Goal: Task Accomplishment & Management: Use online tool/utility

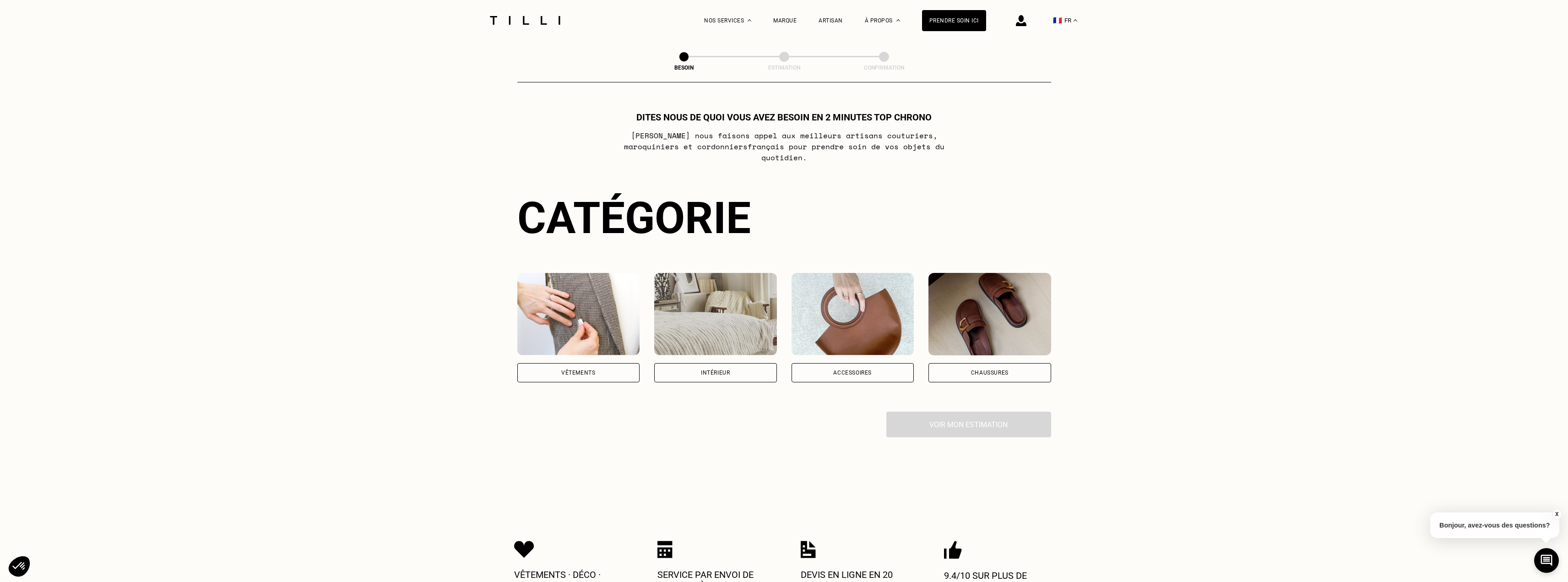
click at [1485, 244] on div "La Méthode Retoucherie Maroquinerie Broderie Cordonnerie Nos prix Nos services …" at bounding box center [784, 468] width 1568 height 937
click at [1485, 245] on div "La Méthode Retoucherie Maroquinerie Broderie Cordonnerie Nos prix Nos services …" at bounding box center [784, 468] width 1568 height 937
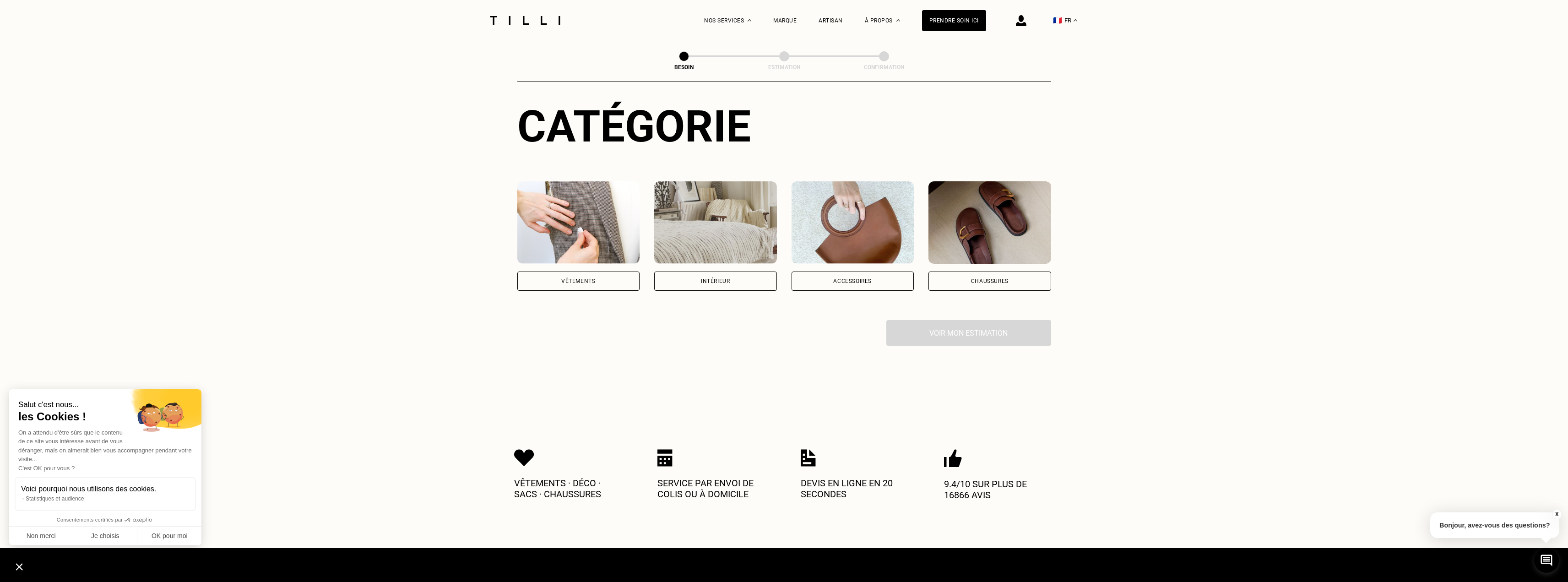
click at [1488, 248] on div "La Méthode Retoucherie Maroquinerie Broderie Cordonnerie Nos prix Nos services …" at bounding box center [784, 377] width 1568 height 937
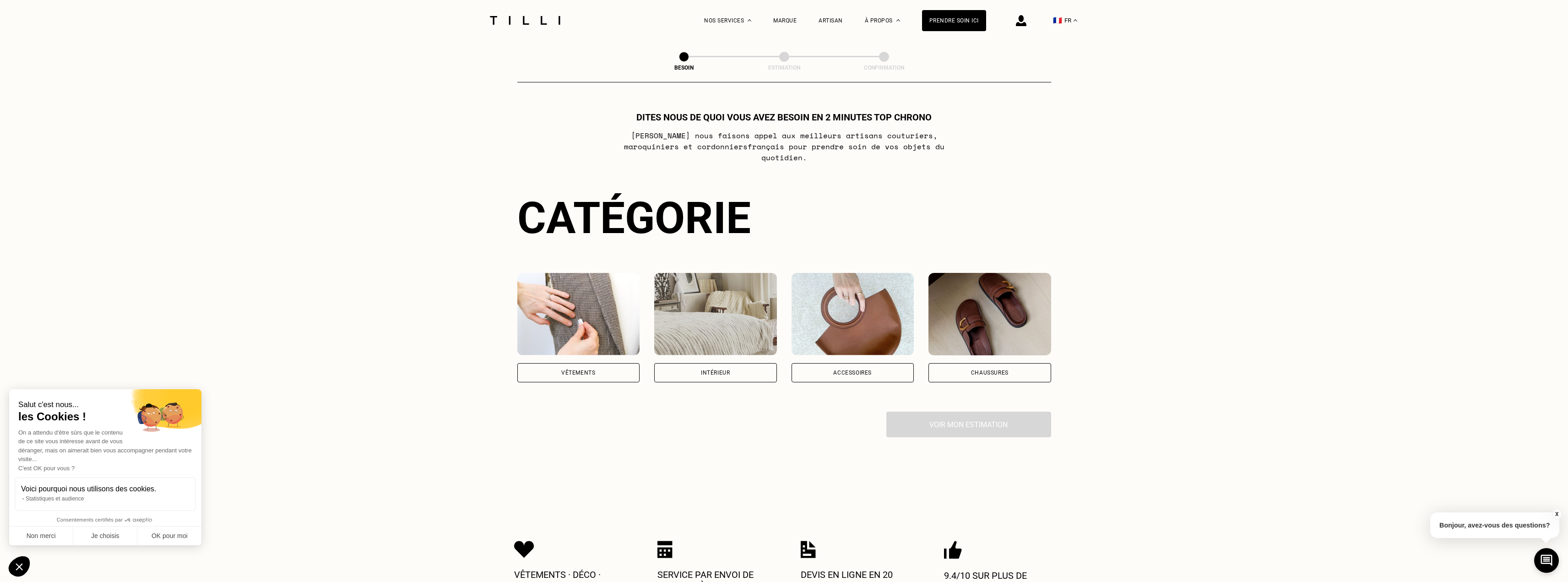
click at [1491, 253] on div "La Méthode Retoucherie Maroquinerie Broderie Cordonnerie Nos prix Nos services …" at bounding box center [784, 468] width 1568 height 937
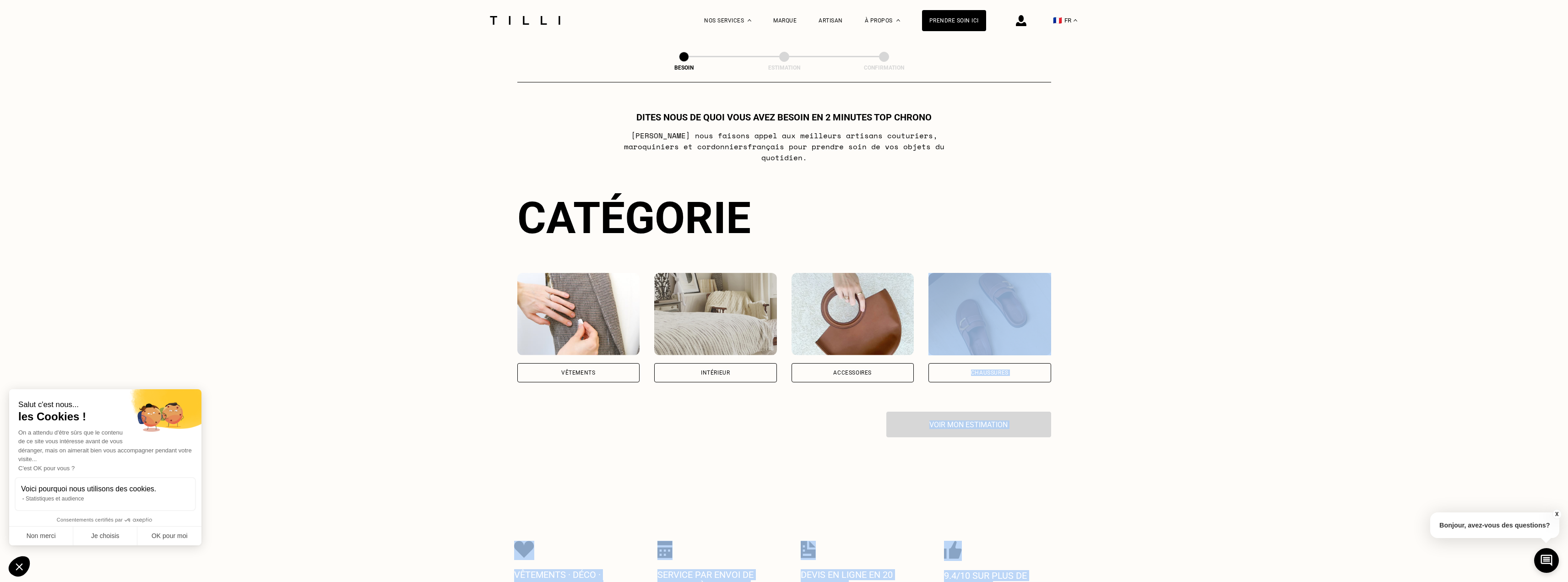
click at [1158, 391] on div "La Méthode Retoucherie Maroquinerie Broderie Cordonnerie Nos prix Nos services …" at bounding box center [784, 468] width 1568 height 937
click at [999, 416] on div "Voir mon estimation" at bounding box center [784, 424] width 534 height 26
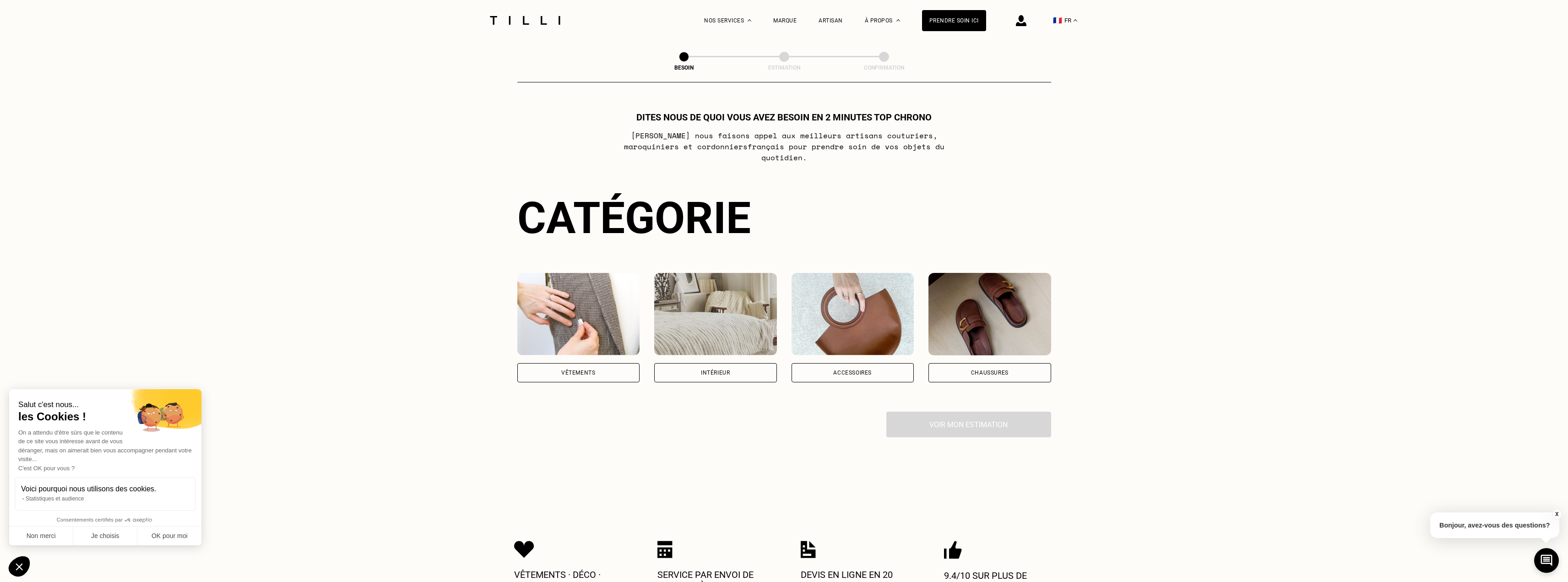
click at [975, 412] on div "Voir mon estimation" at bounding box center [784, 424] width 534 height 26
drag, startPoint x: 975, startPoint y: 412, endPoint x: 963, endPoint y: 413, distance: 12.0
click at [976, 412] on div "Voir mon estimation" at bounding box center [784, 424] width 534 height 26
click at [708, 370] on div "Intérieur" at bounding box center [715, 373] width 29 height 5
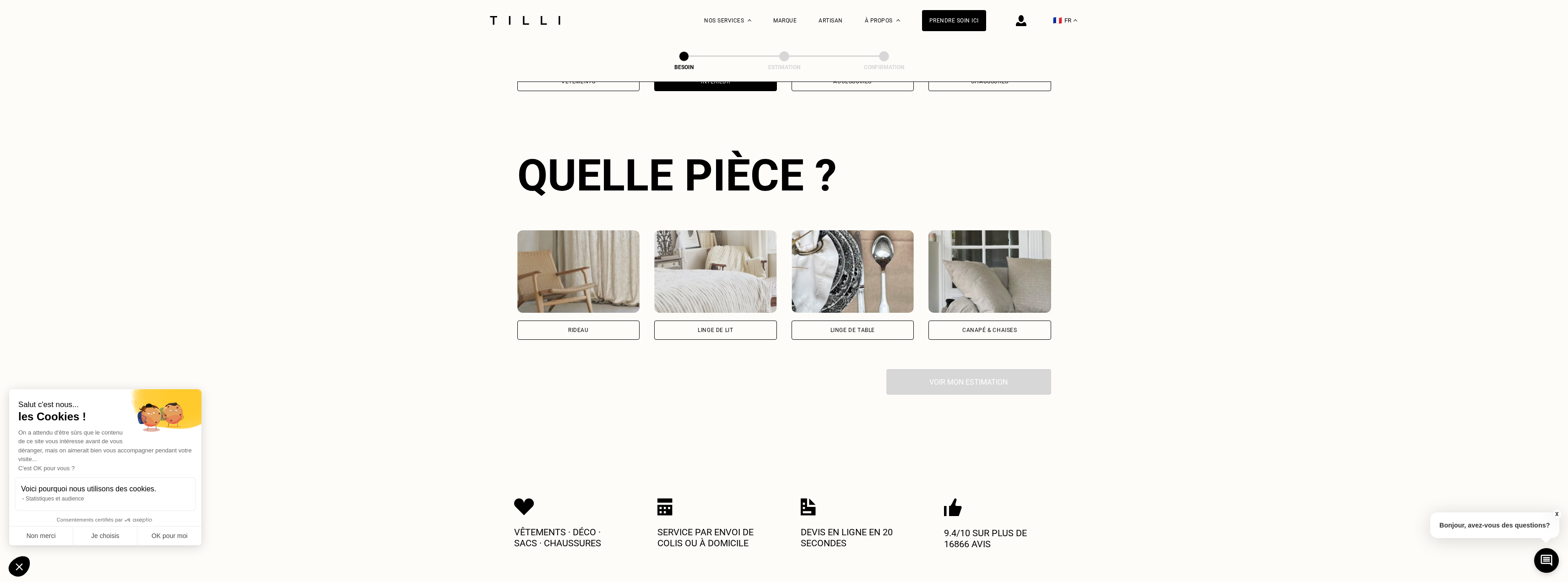
scroll to position [300, 0]
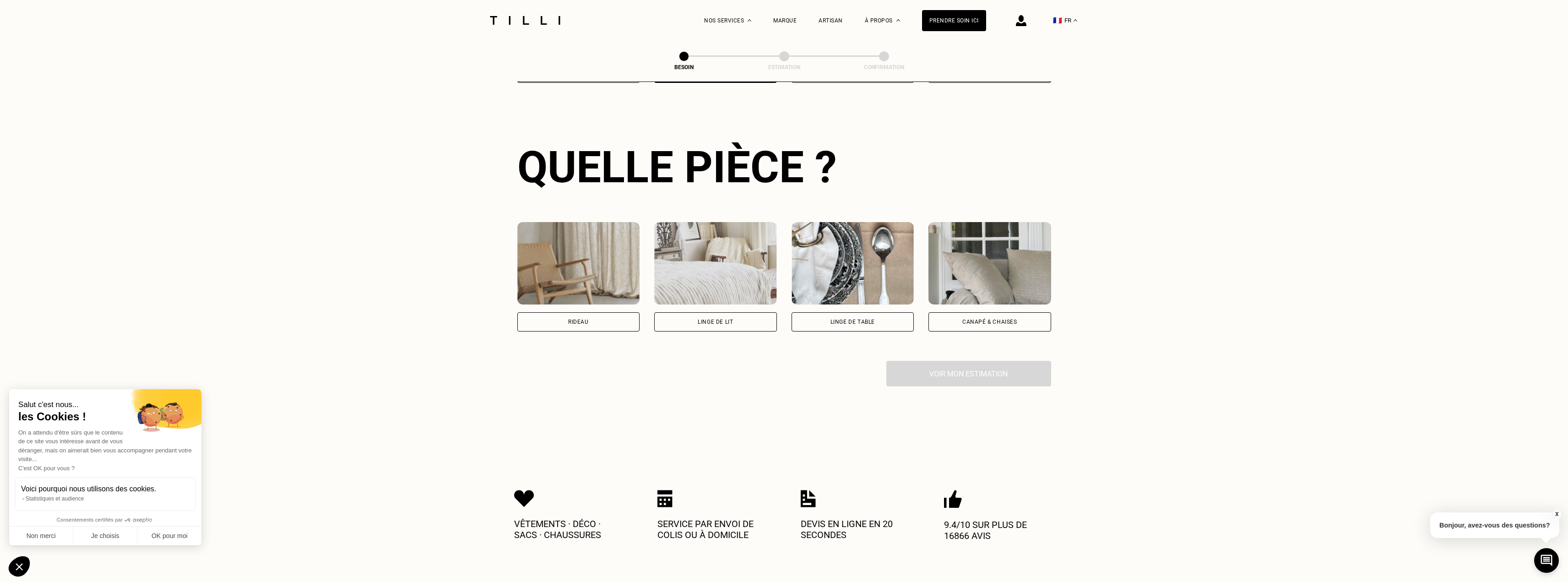
click at [612, 261] on img at bounding box center [579, 263] width 123 height 82
select select "FR"
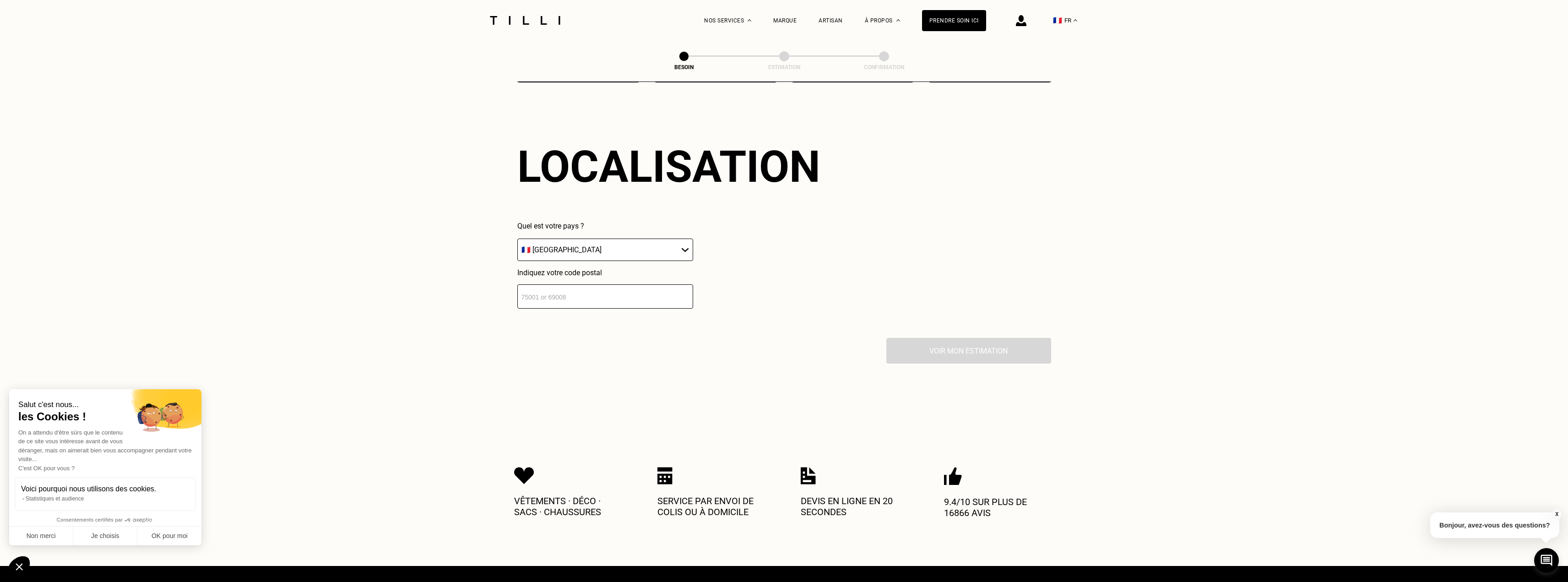
scroll to position [550, 0]
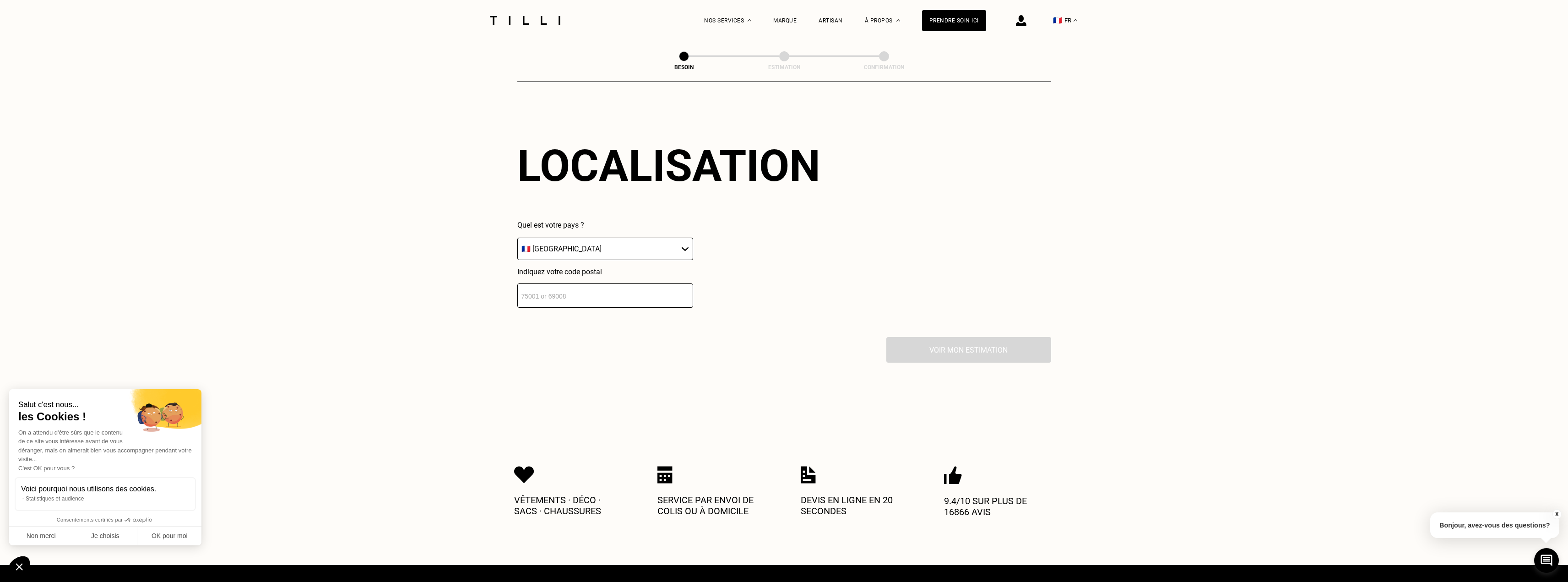
click at [620, 237] on select "🇩🇪 [GEOGRAPHIC_DATA] 🇦🇹 [GEOGRAPHIC_DATA] 🇧🇪 [GEOGRAPHIC_DATA] 🇧🇬 Bulgarie 🇨🇾 C…" at bounding box center [605, 248] width 176 height 23
click at [621, 237] on select "🇩🇪 [GEOGRAPHIC_DATA] 🇦🇹 [GEOGRAPHIC_DATA] 🇧🇪 [GEOGRAPHIC_DATA] 🇧🇬 Bulgarie 🇨🇾 C…" at bounding box center [605, 248] width 176 height 23
click at [611, 290] on input "number" at bounding box center [605, 296] width 176 height 24
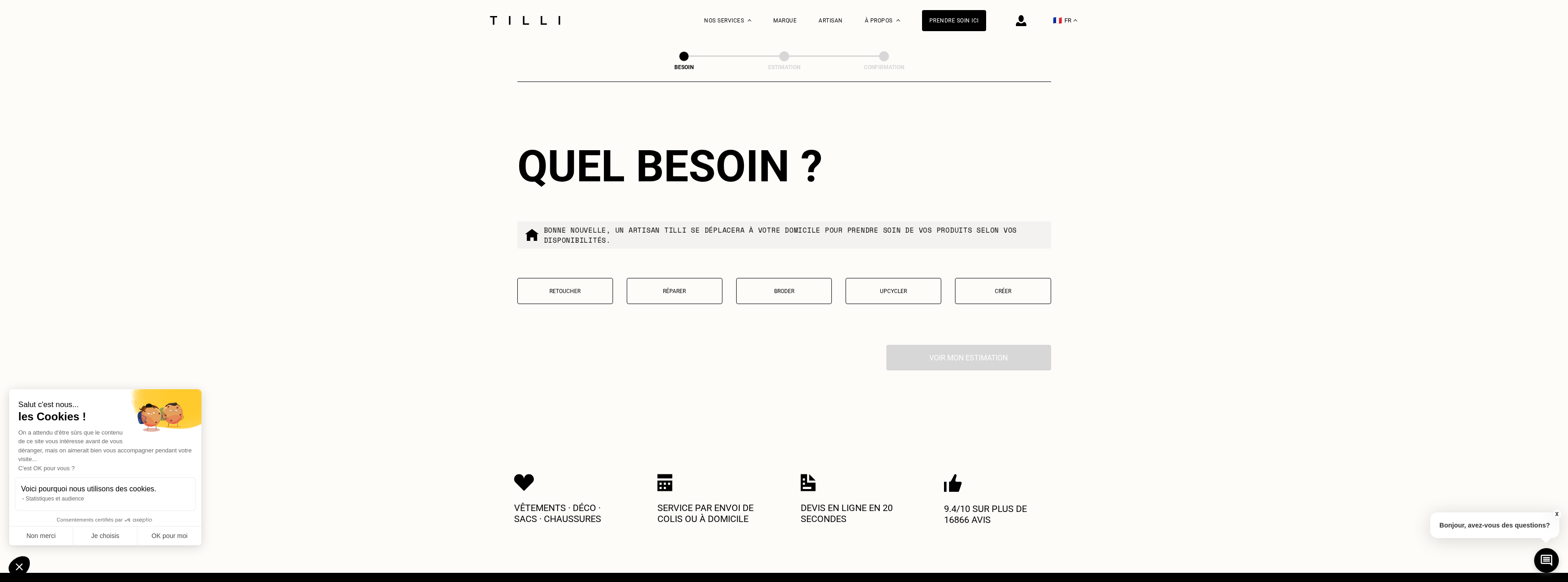
scroll to position [777, 0]
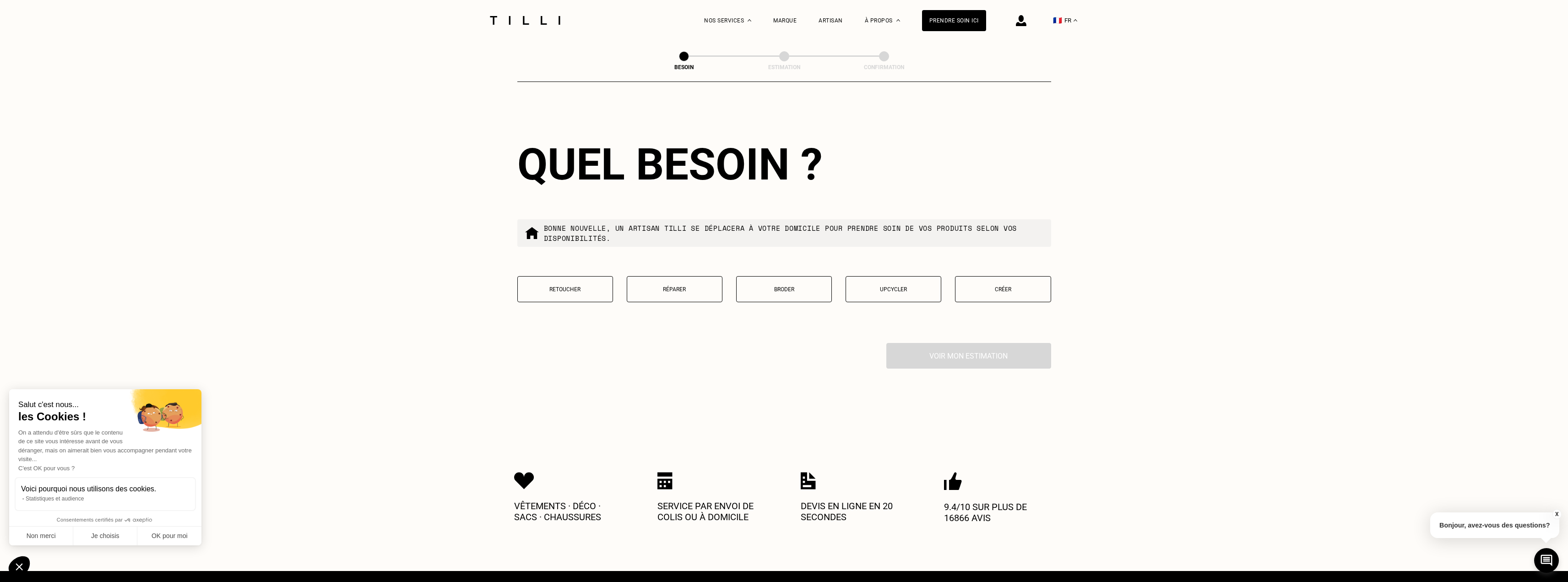
type input "34570"
click at [562, 278] on button "Retoucher" at bounding box center [565, 289] width 96 height 26
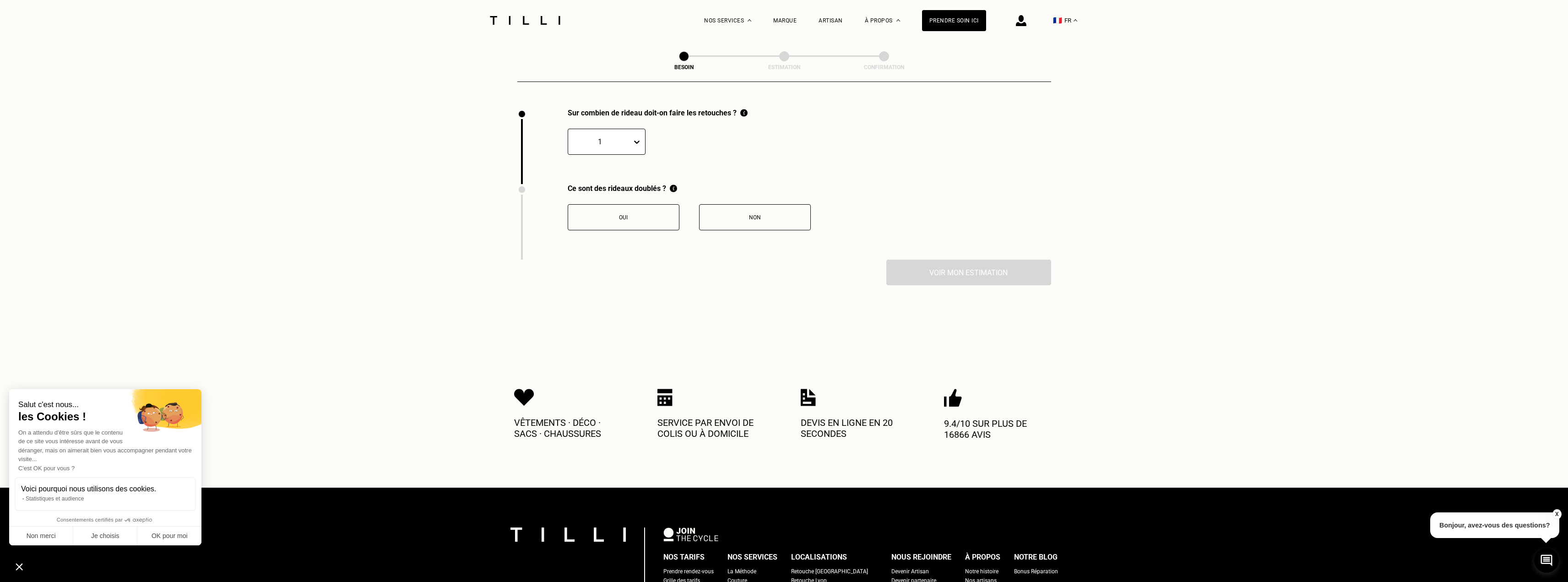
scroll to position [1012, 0]
click at [640, 133] on div at bounding box center [639, 141] width 13 height 16
click at [601, 182] on div "2" at bounding box center [607, 185] width 78 height 17
click at [784, 149] on div "Sur combien de rideau doit-on faire les retouches ? option 2, selected. 2" at bounding box center [784, 146] width 534 height 75
click at [769, 214] on div "Non" at bounding box center [755, 217] width 102 height 7
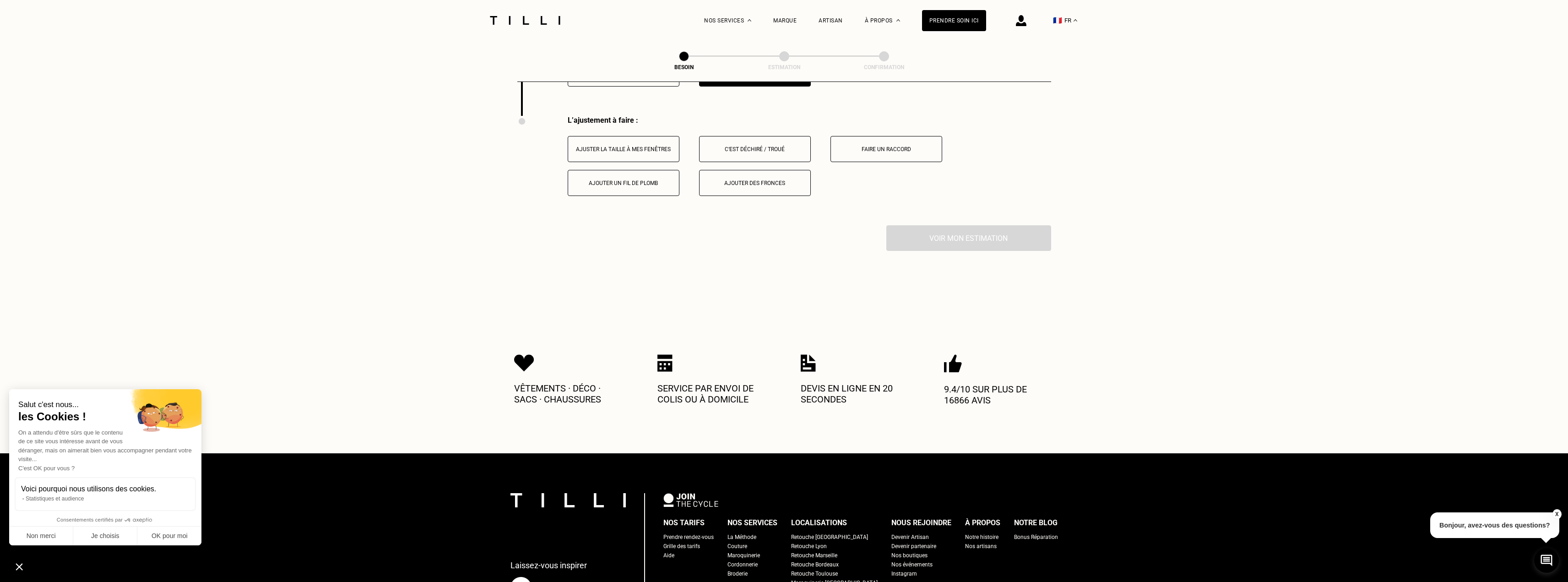
scroll to position [1163, 0]
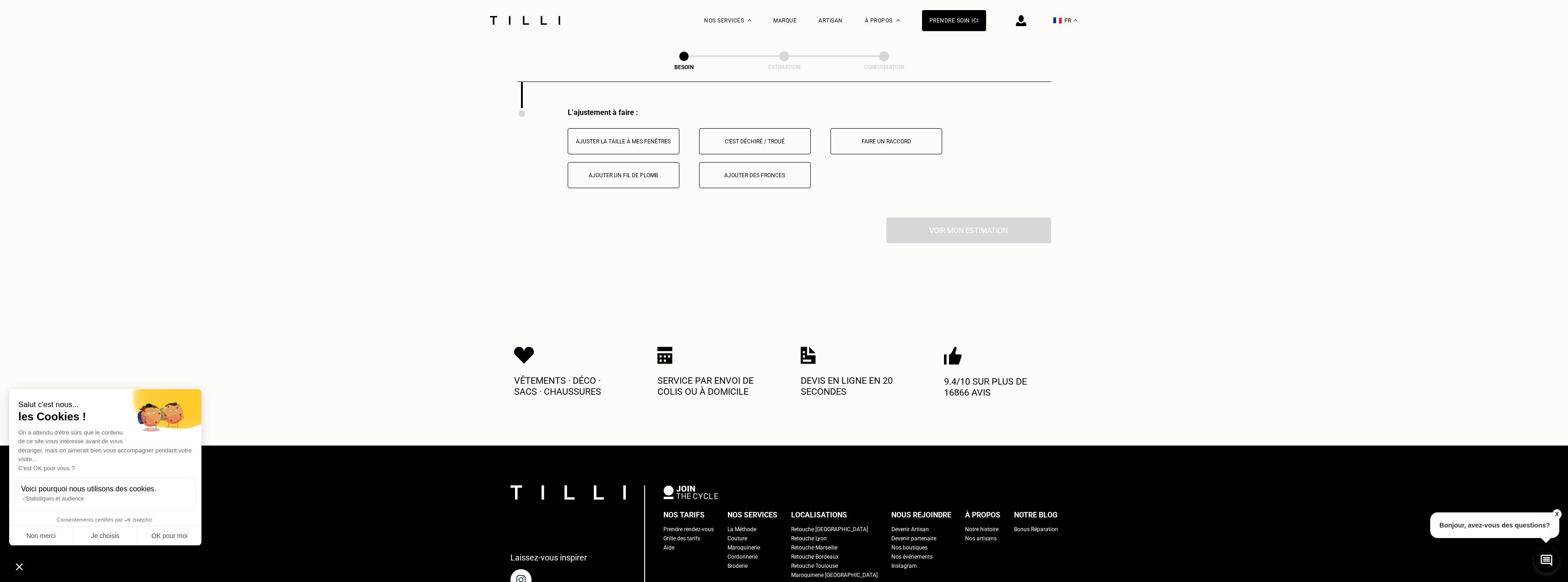
click at [662, 130] on button "Ajuster la taille à mes fenêtres" at bounding box center [624, 141] width 112 height 26
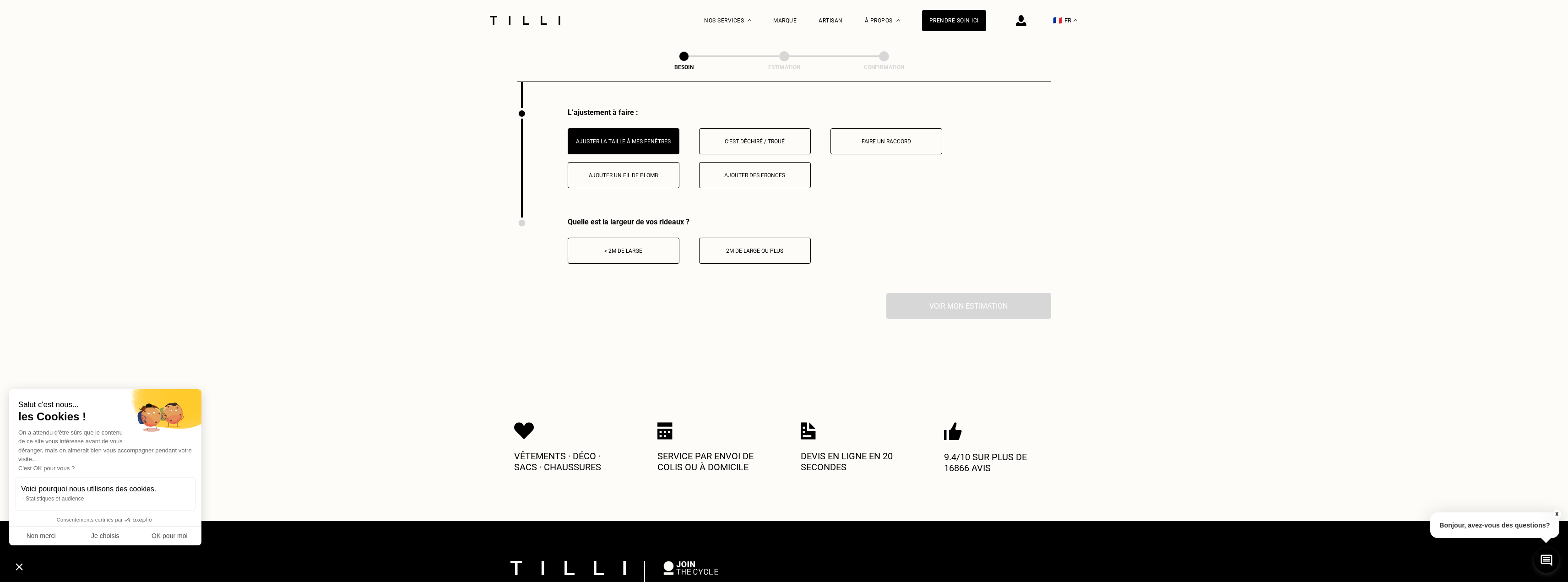
click at [631, 248] on div "< 2m de large" at bounding box center [623, 251] width 102 height 7
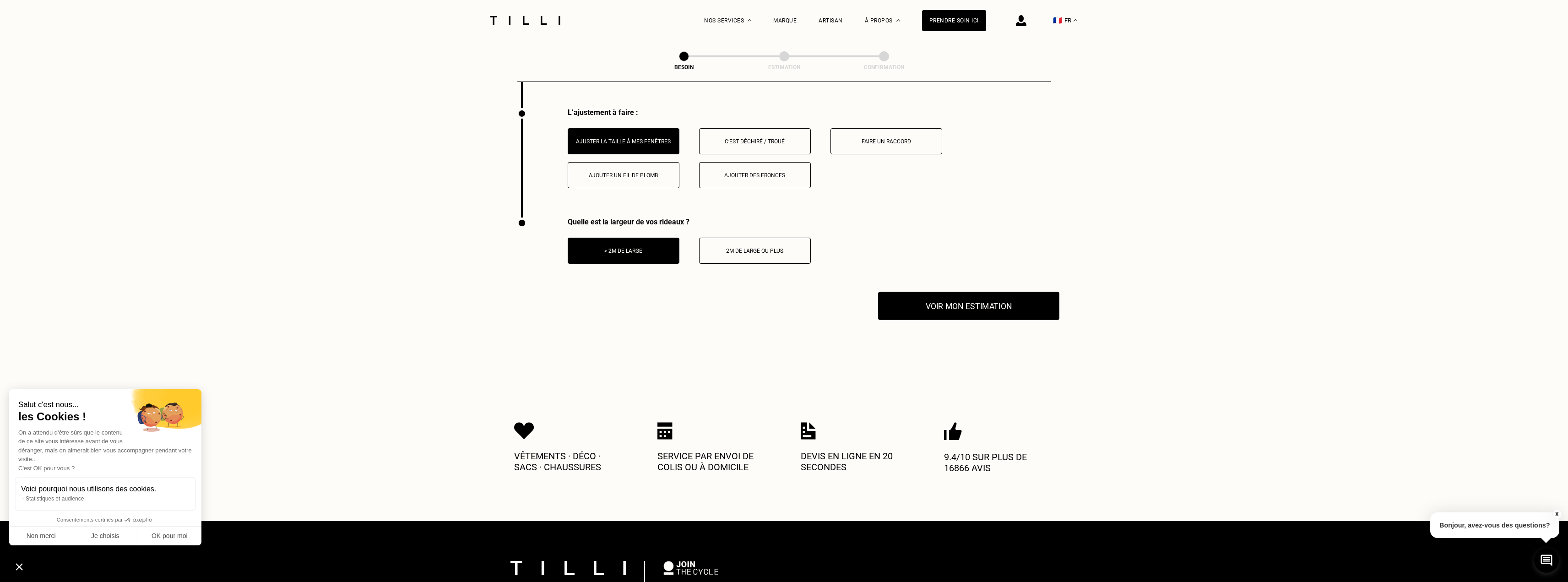
click at [995, 293] on button "Voir mon estimation" at bounding box center [969, 306] width 181 height 29
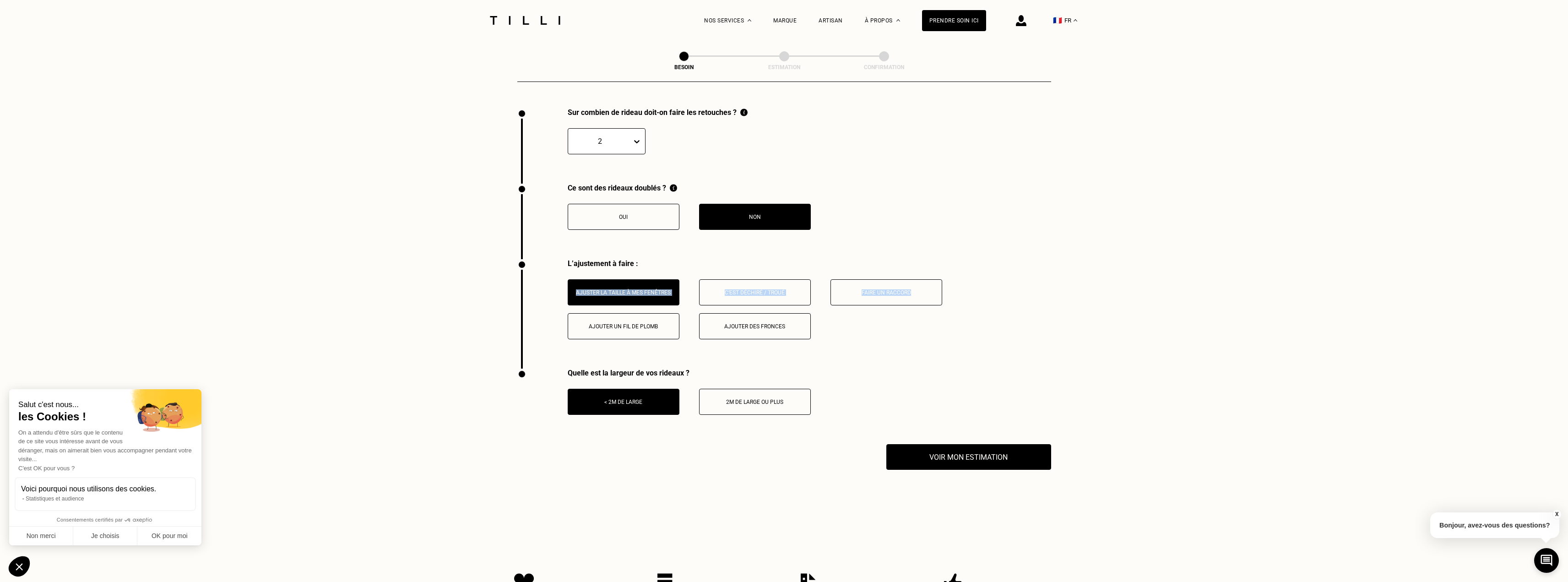
scroll to position [934, 0]
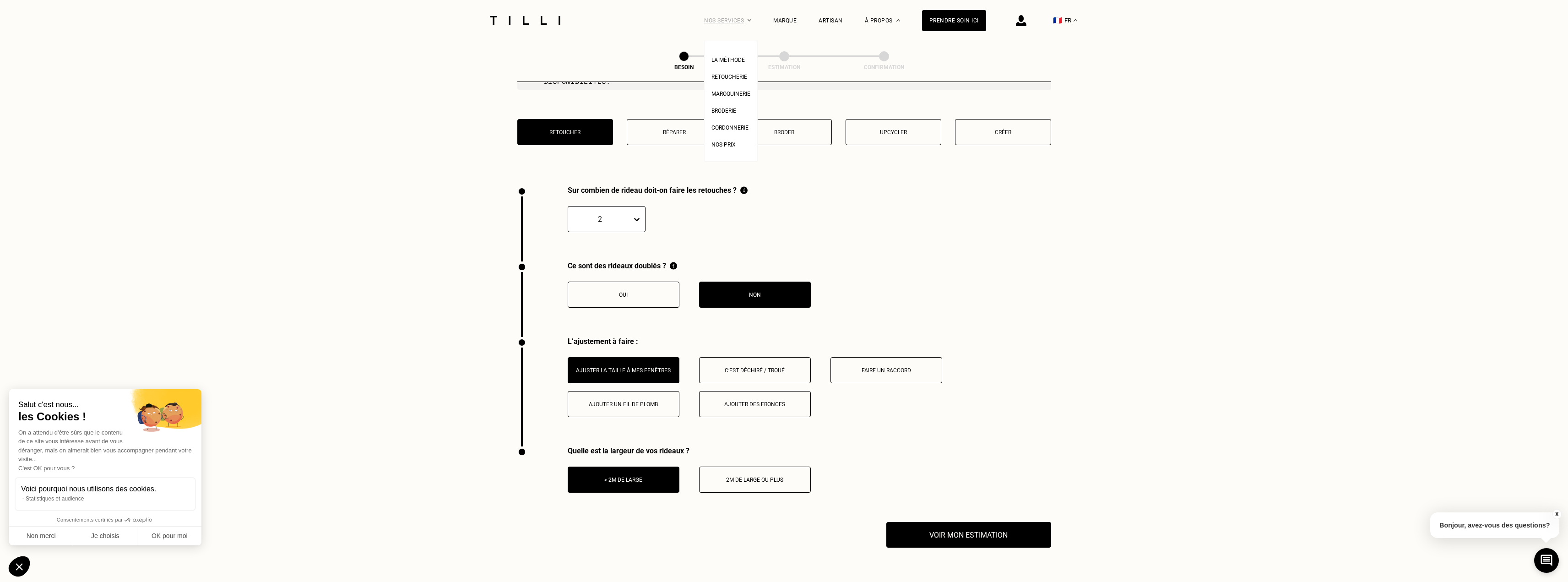
click at [749, 22] on div "Nos services" at bounding box center [727, 20] width 47 height 41
